Goal: Contribute content

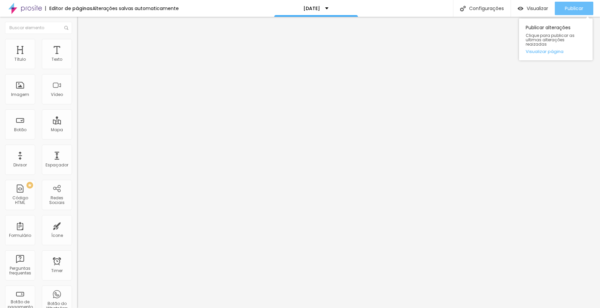
click at [575, 12] on div "Publicar" at bounding box center [574, 8] width 18 height 13
click at [21, 88] on div "Imagem" at bounding box center [20, 89] width 30 height 30
click at [77, 39] on li "Estilo" at bounding box center [115, 42] width 77 height 7
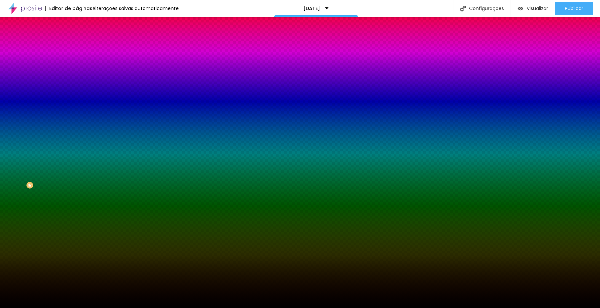
click at [77, 62] on span "Trocar imagem" at bounding box center [95, 59] width 37 height 6
click at [77, 70] on span "Parallax" at bounding box center [85, 67] width 16 height 6
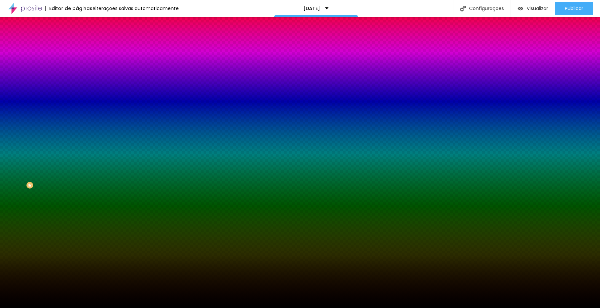
click at [77, 74] on span "Nenhum" at bounding box center [85, 71] width 17 height 6
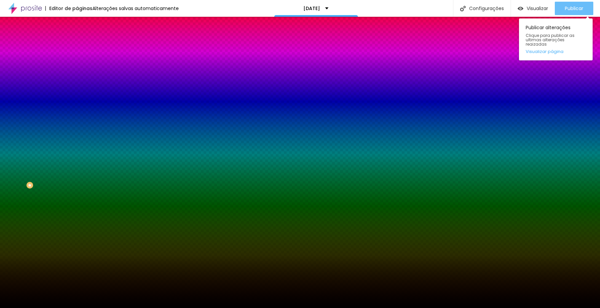
click at [574, 8] on span "Publicar" at bounding box center [574, 8] width 18 height 5
